Goal: Transaction & Acquisition: Purchase product/service

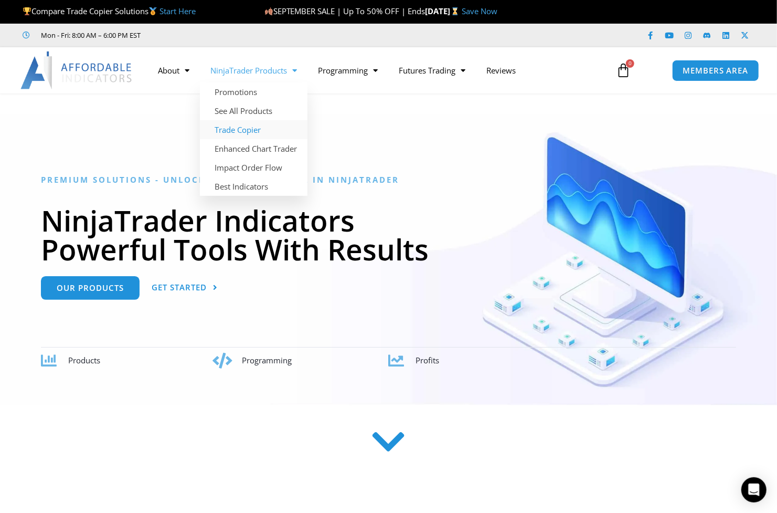
drag, startPoint x: 243, startPoint y: 129, endPoint x: 245, endPoint y: 122, distance: 7.1
click at [243, 129] on link "Trade Copier" at bounding box center [254, 129] width 108 height 19
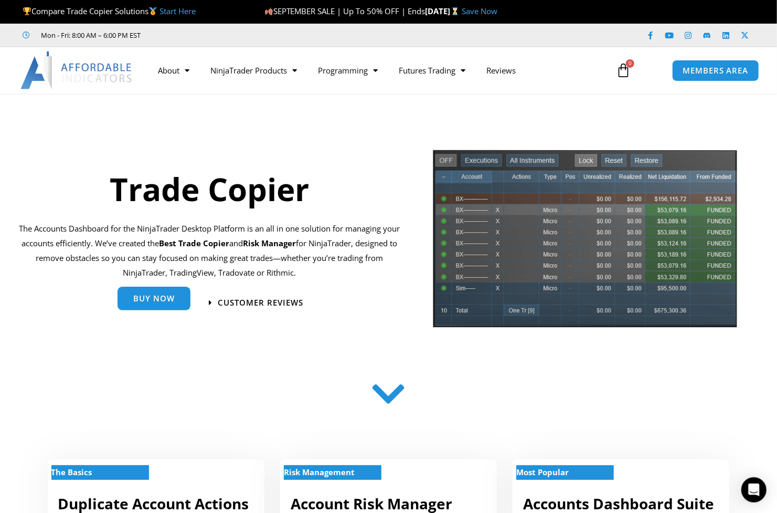
click at [162, 300] on span "Buy Now" at bounding box center [153, 298] width 41 height 8
